Goal: Task Accomplishment & Management: Manage account settings

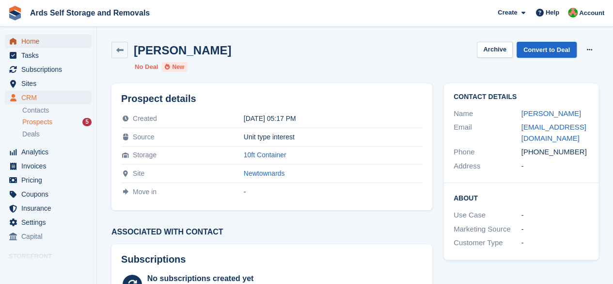
click at [39, 43] on span "Home" at bounding box center [50, 41] width 58 height 14
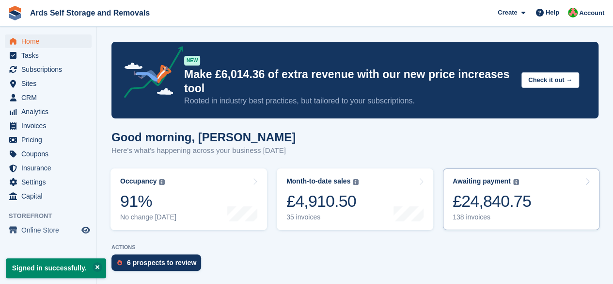
click at [471, 209] on div "£24,840.75" at bounding box center [492, 201] width 79 height 20
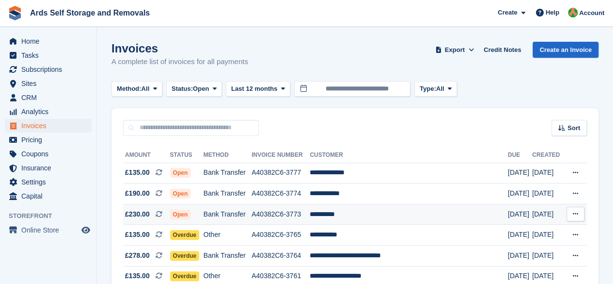
click at [191, 214] on span "Open" at bounding box center [180, 214] width 21 height 10
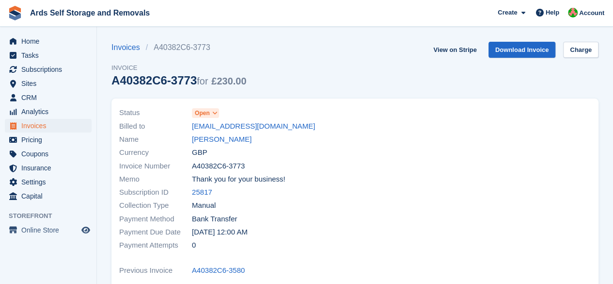
click at [212, 112] on icon at bounding box center [214, 113] width 5 height 6
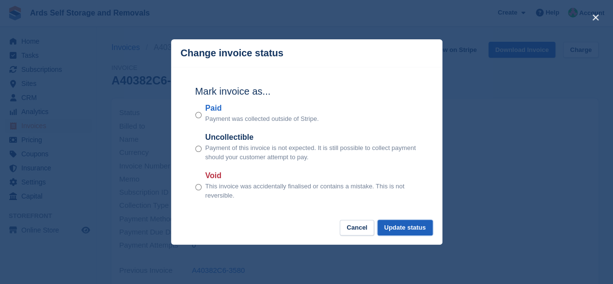
click at [418, 223] on button "Update status" at bounding box center [405, 228] width 55 height 16
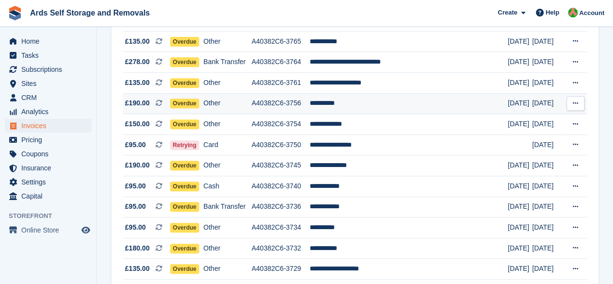
scroll to position [194, 0]
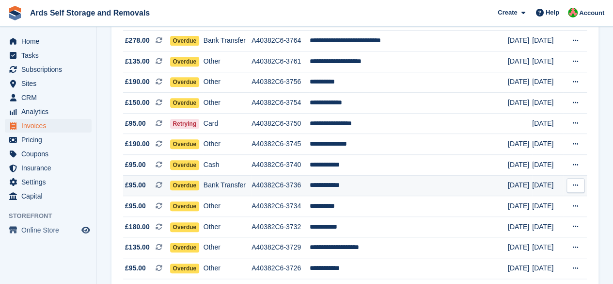
click at [187, 185] on span "Overdue" at bounding box center [185, 185] width 30 height 10
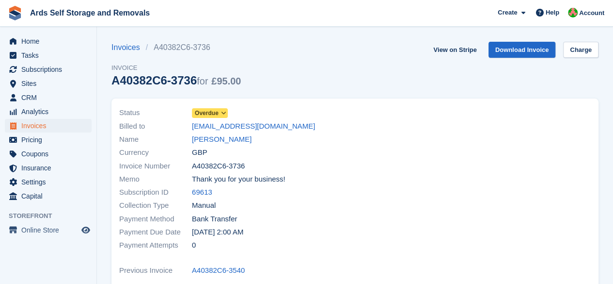
drag, startPoint x: 0, startPoint y: 0, endPoint x: 206, endPoint y: 111, distance: 233.6
click at [206, 111] on span "Overdue" at bounding box center [207, 113] width 24 height 9
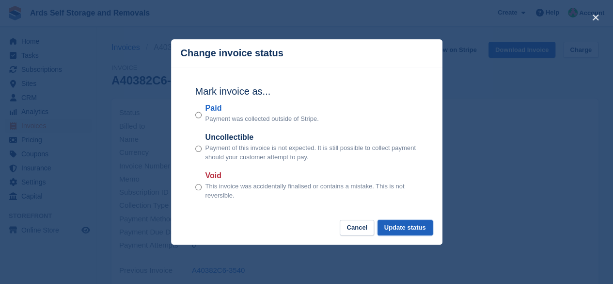
click at [399, 228] on button "Update status" at bounding box center [405, 228] width 55 height 16
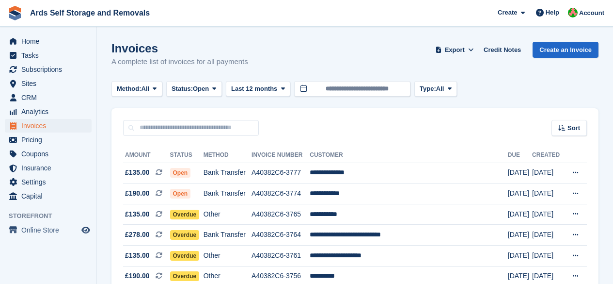
scroll to position [194, 0]
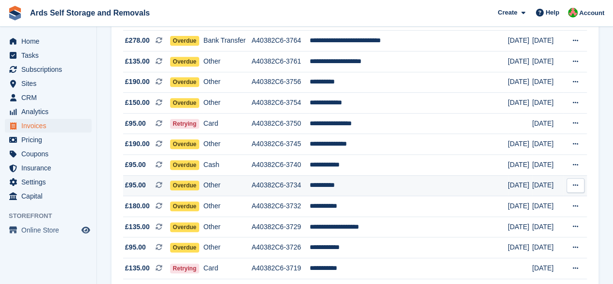
click at [197, 186] on span "Overdue" at bounding box center [185, 185] width 30 height 10
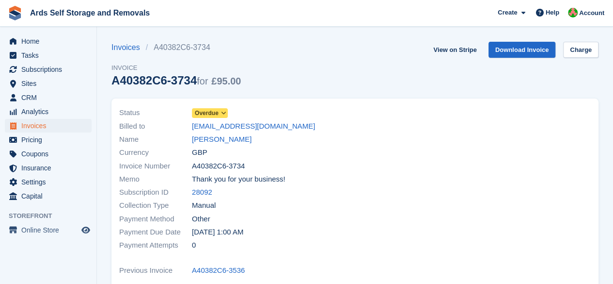
click at [223, 114] on icon at bounding box center [223, 113] width 5 height 6
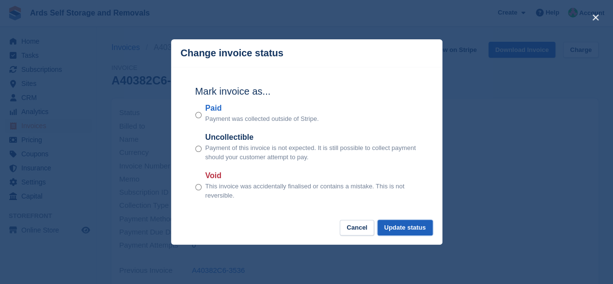
click at [392, 226] on button "Update status" at bounding box center [405, 228] width 55 height 16
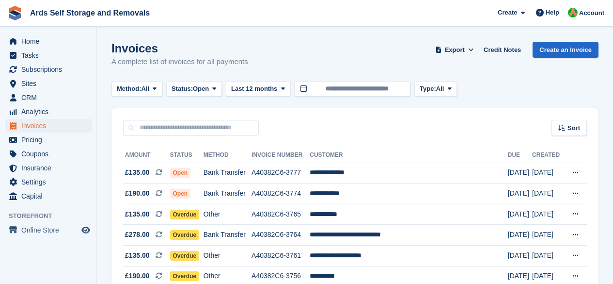
scroll to position [194, 0]
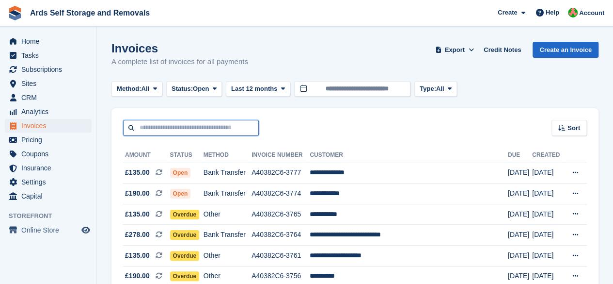
click at [206, 125] on input "text" at bounding box center [191, 128] width 136 height 16
type input "**"
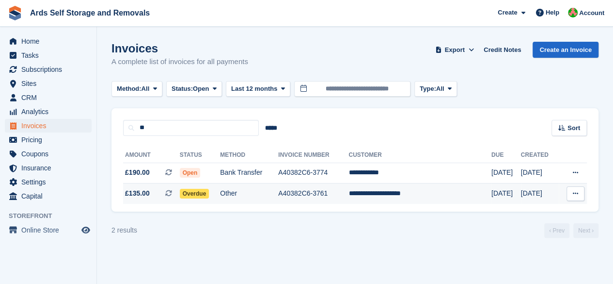
click at [204, 190] on span "Overdue" at bounding box center [195, 194] width 30 height 10
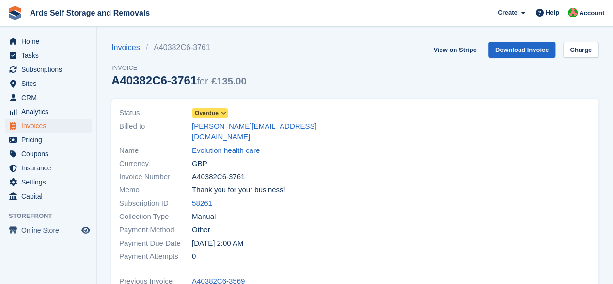
click at [213, 111] on span "Overdue" at bounding box center [207, 113] width 24 height 9
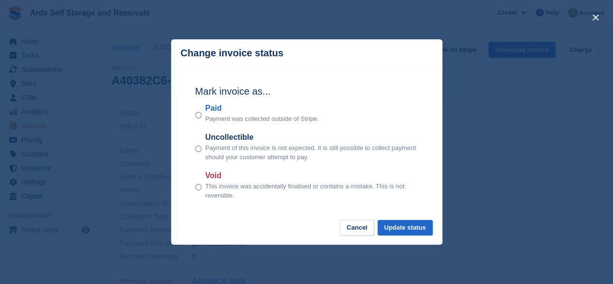
click at [194, 115] on div "Mark invoice as... Paid Payment was collected outside of Stripe. Uncollectible …" at bounding box center [307, 143] width 242 height 153
click at [201, 114] on div "Paid Payment was collected outside of Stripe." at bounding box center [306, 112] width 223 height 21
click at [415, 231] on button "Update status" at bounding box center [405, 228] width 55 height 16
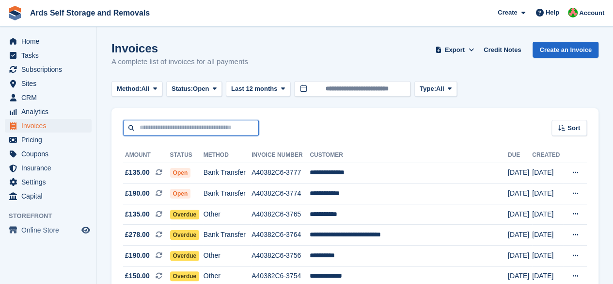
click at [203, 124] on input "text" at bounding box center [191, 128] width 136 height 16
type input "***"
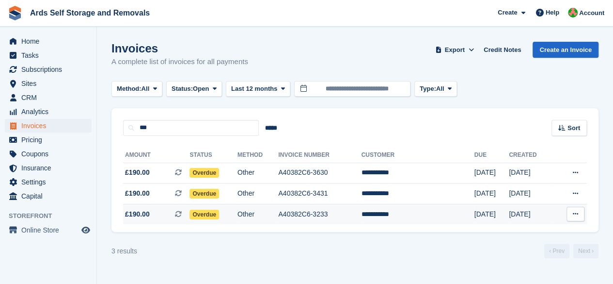
click at [210, 214] on span "Overdue" at bounding box center [205, 214] width 30 height 10
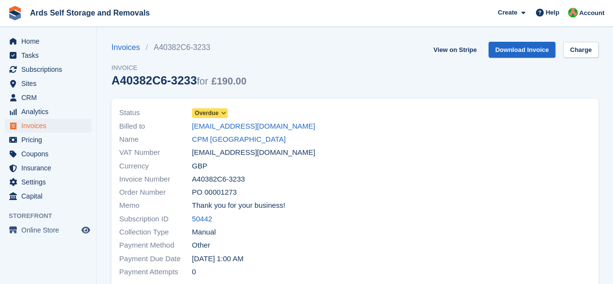
click at [210, 111] on span "Overdue" at bounding box center [207, 113] width 24 height 9
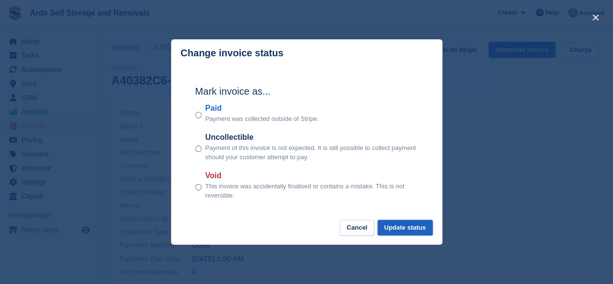
click at [398, 224] on button "Update status" at bounding box center [405, 228] width 55 height 16
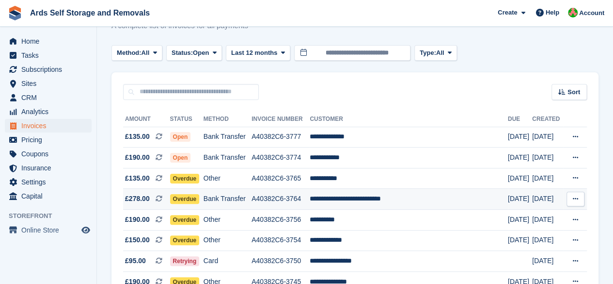
scroll to position [48, 0]
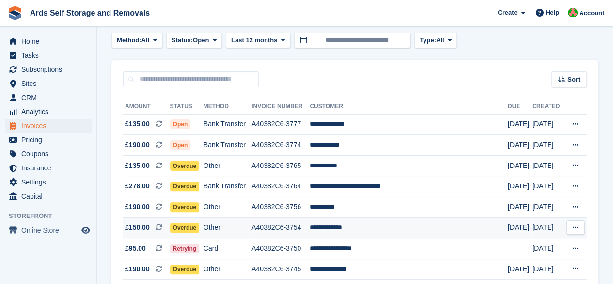
click at [354, 232] on td "**********" at bounding box center [409, 227] width 198 height 21
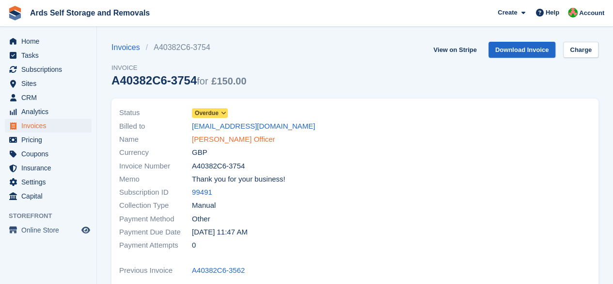
click at [197, 137] on link "[PERSON_NAME] Officer" at bounding box center [233, 139] width 83 height 11
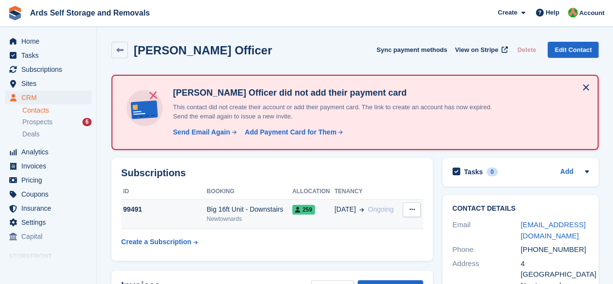
click at [324, 208] on div "259" at bounding box center [313, 209] width 42 height 10
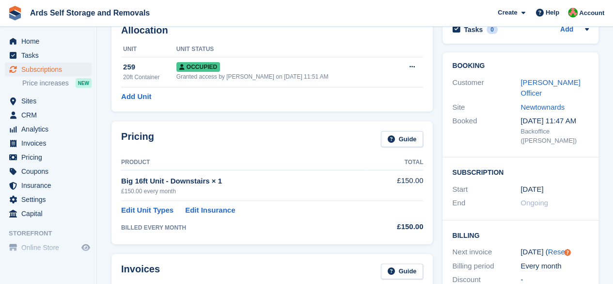
scroll to position [25, 0]
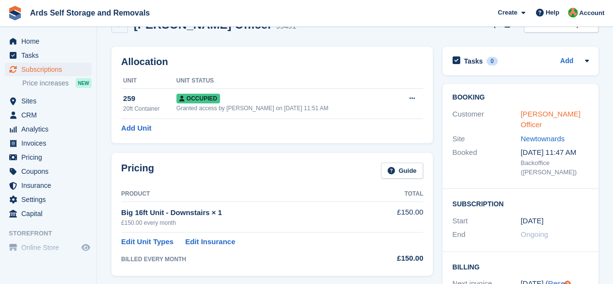
click at [541, 118] on link "Hazle Officer" at bounding box center [551, 119] width 60 height 19
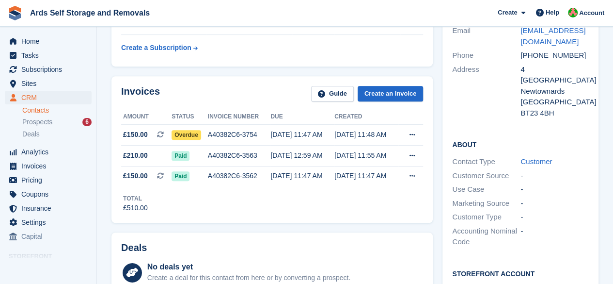
scroll to position [145, 0]
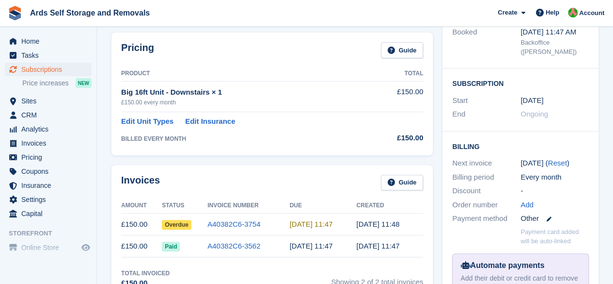
scroll to position [25, 0]
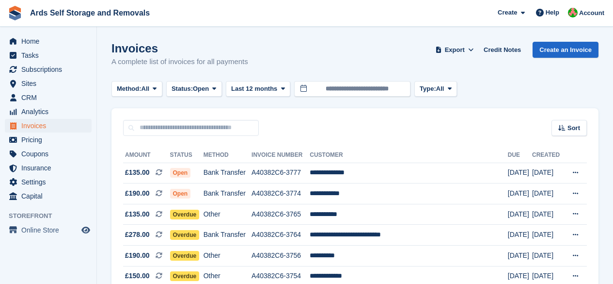
scroll to position [48, 0]
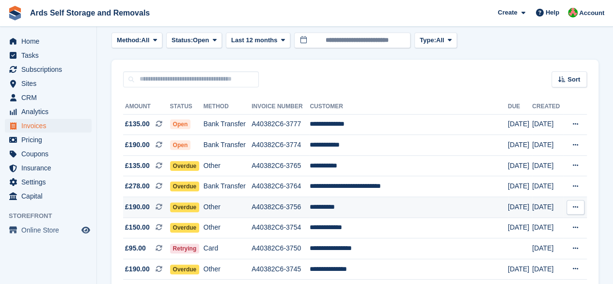
click at [304, 210] on td "A40382C6-3756" at bounding box center [281, 207] width 58 height 21
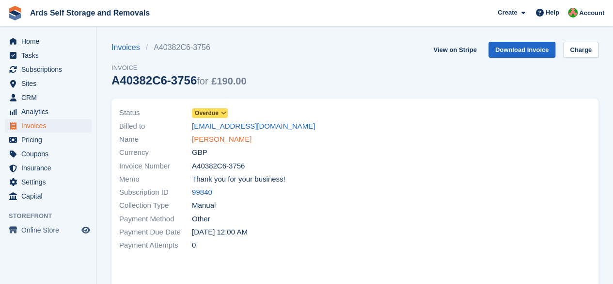
click at [224, 142] on link "Jo Haddock" at bounding box center [222, 139] width 60 height 11
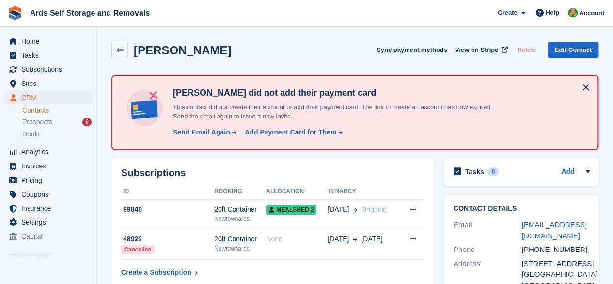
click at [582, 88] on button at bounding box center [586, 87] width 16 height 16
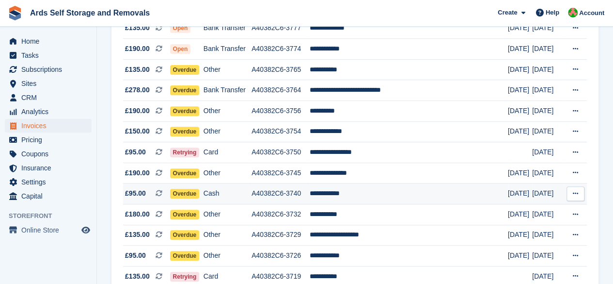
scroll to position [145, 0]
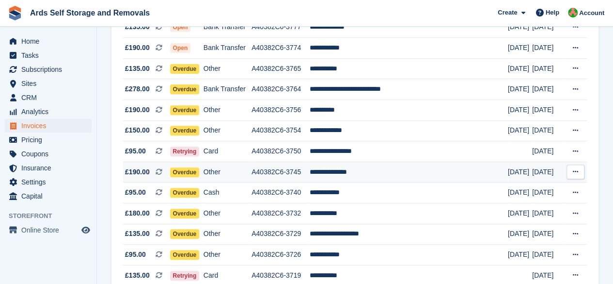
click at [310, 174] on td "A40382C6-3745" at bounding box center [281, 171] width 58 height 21
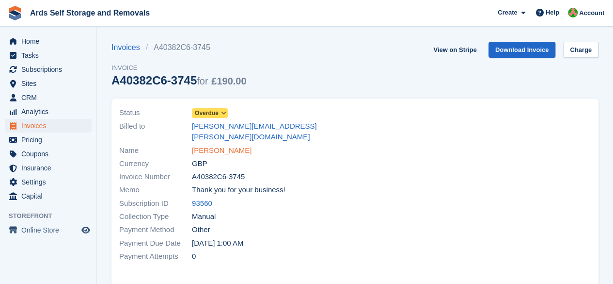
click at [230, 145] on link "Valerie Acheson" at bounding box center [222, 150] width 60 height 11
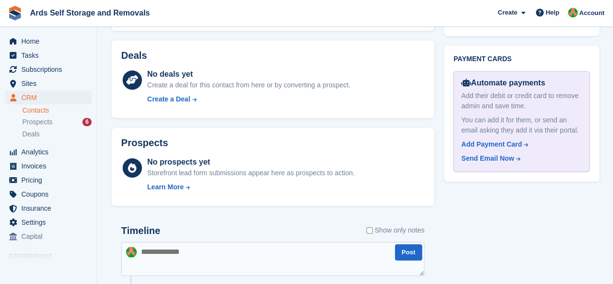
scroll to position [481, 0]
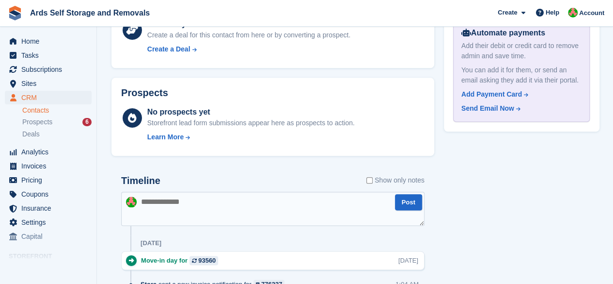
click at [218, 205] on textarea at bounding box center [272, 208] width 303 height 34
paste textarea "**********"
type textarea "**********"
click at [399, 198] on button "Post" at bounding box center [408, 202] width 27 height 16
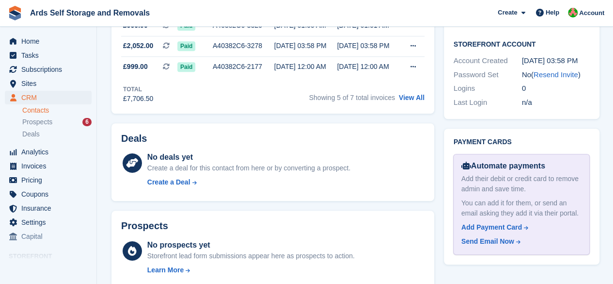
scroll to position [287, 0]
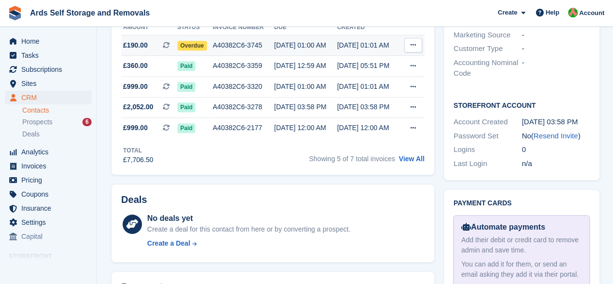
click at [187, 44] on span "Overdue" at bounding box center [192, 46] width 30 height 10
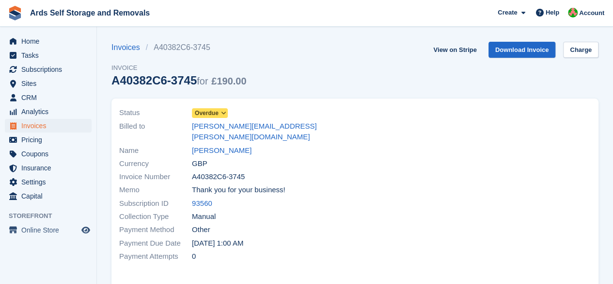
click at [210, 111] on span "Overdue" at bounding box center [207, 113] width 24 height 9
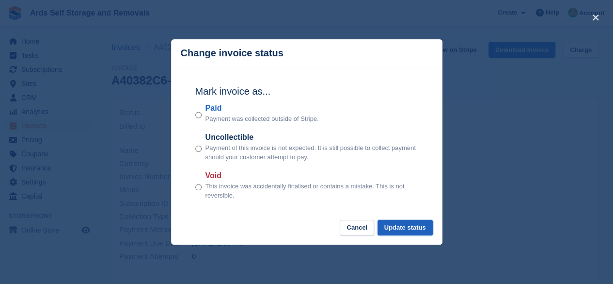
click at [389, 224] on button "Update status" at bounding box center [405, 228] width 55 height 16
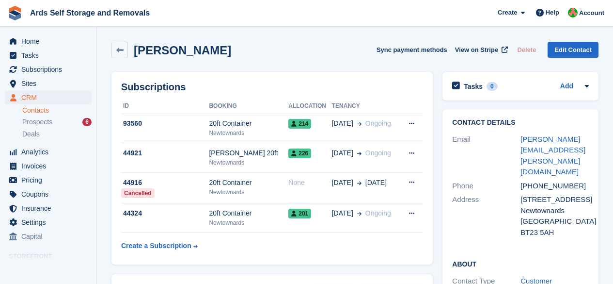
scroll to position [287, 0]
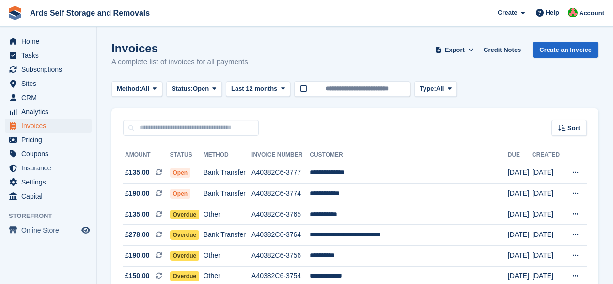
scroll to position [145, 0]
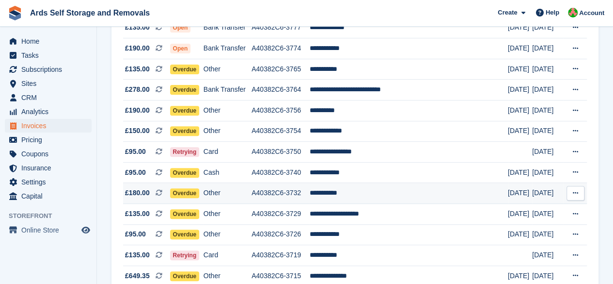
click at [346, 194] on td "**********" at bounding box center [409, 193] width 198 height 21
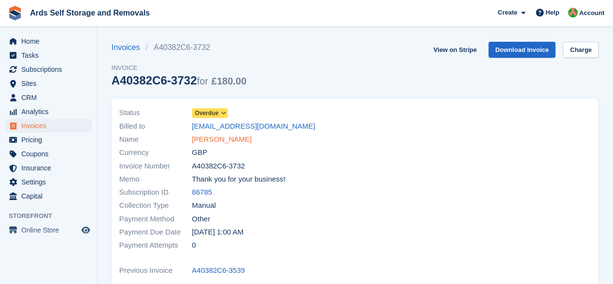
click at [213, 136] on link "[PERSON_NAME]" at bounding box center [222, 139] width 60 height 11
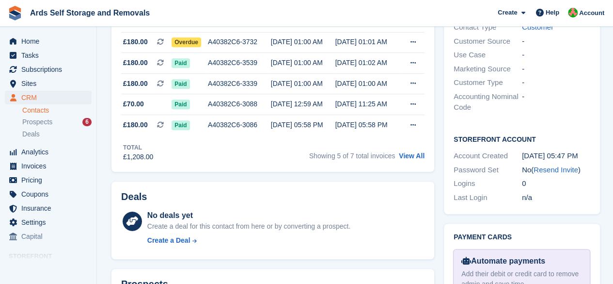
scroll to position [145, 0]
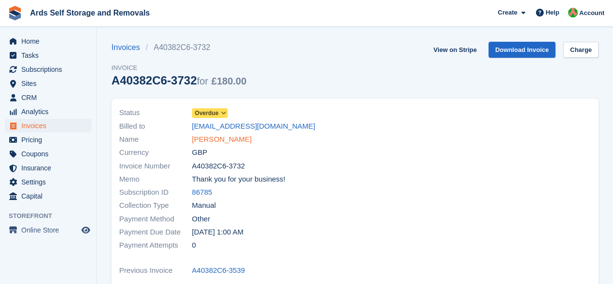
click at [224, 136] on link "Laura Burns" at bounding box center [222, 139] width 60 height 11
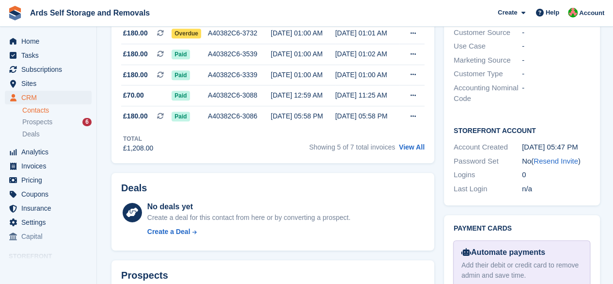
scroll to position [291, 0]
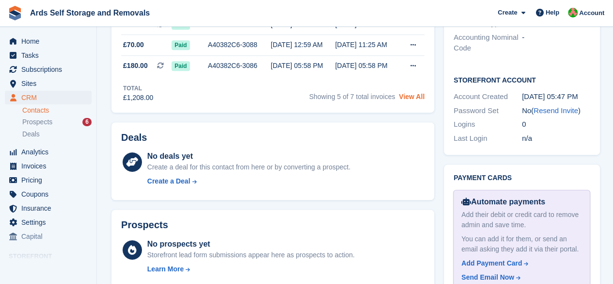
click at [413, 95] on link "View All" at bounding box center [412, 97] width 26 height 8
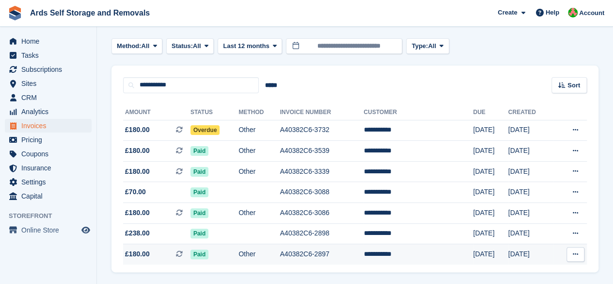
scroll to position [73, 0]
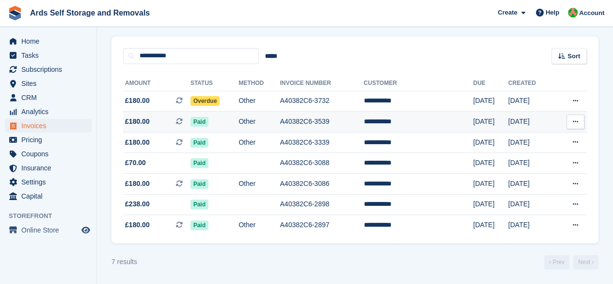
click at [413, 111] on td "**********" at bounding box center [419, 121] width 110 height 21
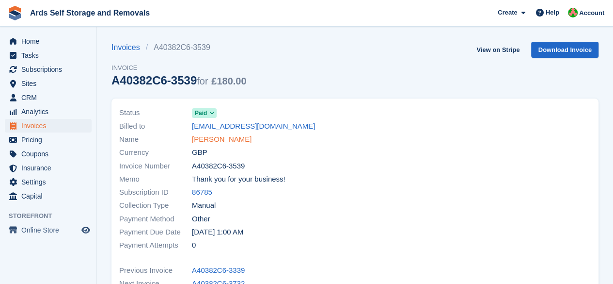
click at [204, 139] on link "[PERSON_NAME]" at bounding box center [222, 139] width 60 height 11
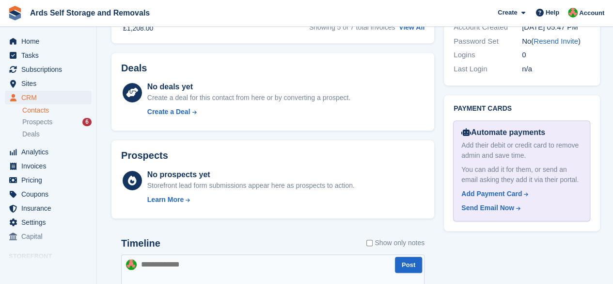
scroll to position [533, 0]
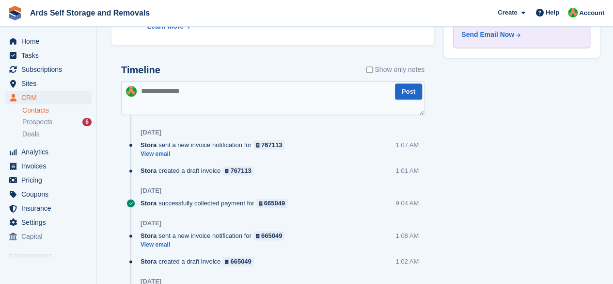
click at [215, 104] on textarea at bounding box center [272, 98] width 303 height 34
type textarea "**********"
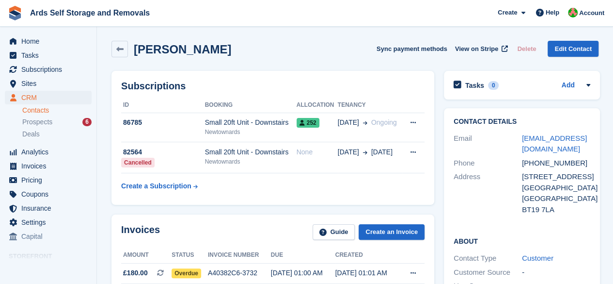
scroll to position [0, 0]
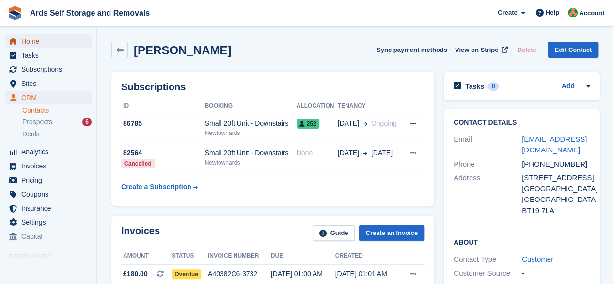
click at [26, 37] on span "Home" at bounding box center [50, 41] width 58 height 14
